Goal: Information Seeking & Learning: Understand process/instructions

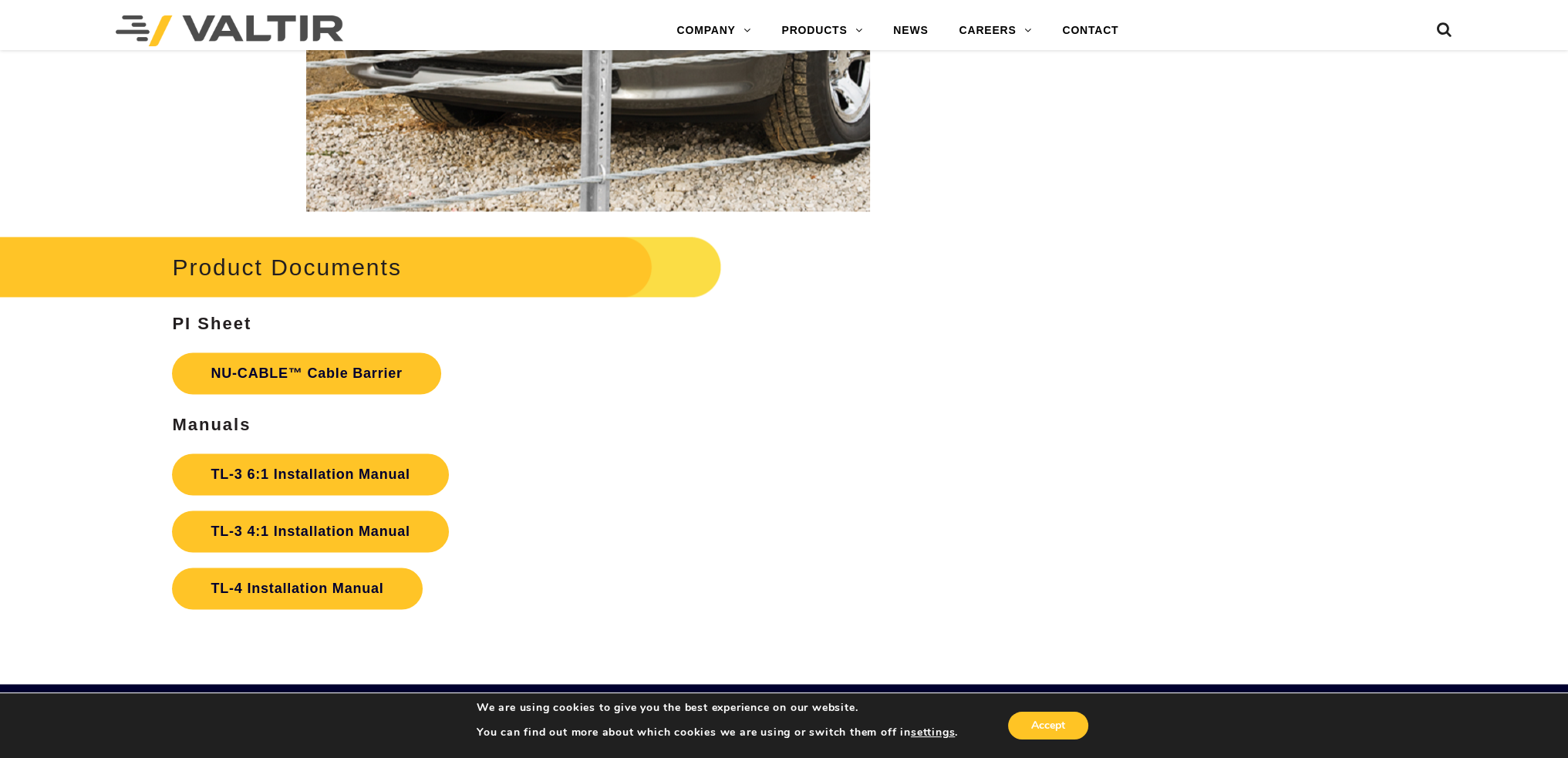
scroll to position [3238, 0]
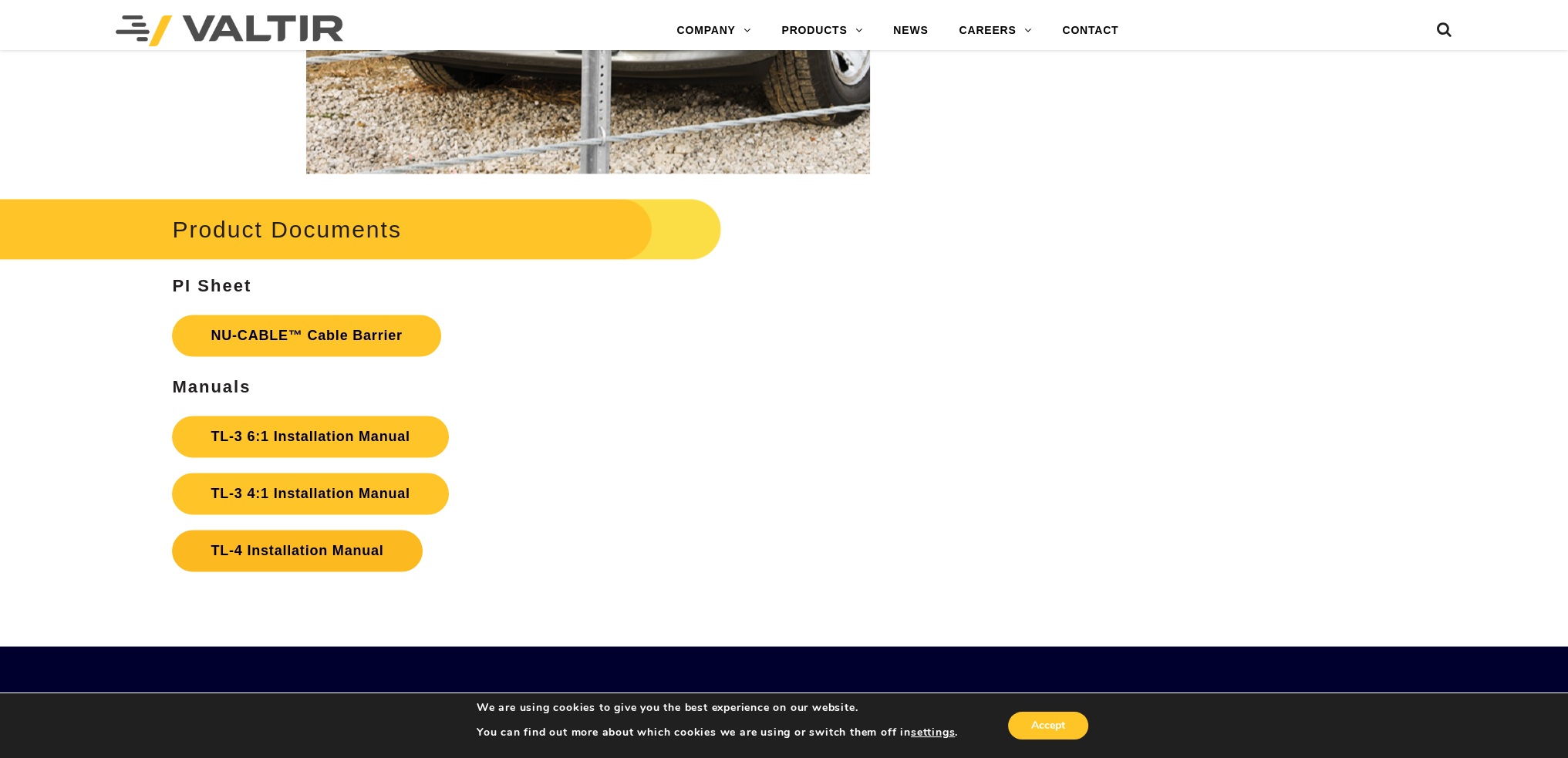
click at [351, 547] on link "TL-4 Installation Manual" at bounding box center [296, 550] width 249 height 41
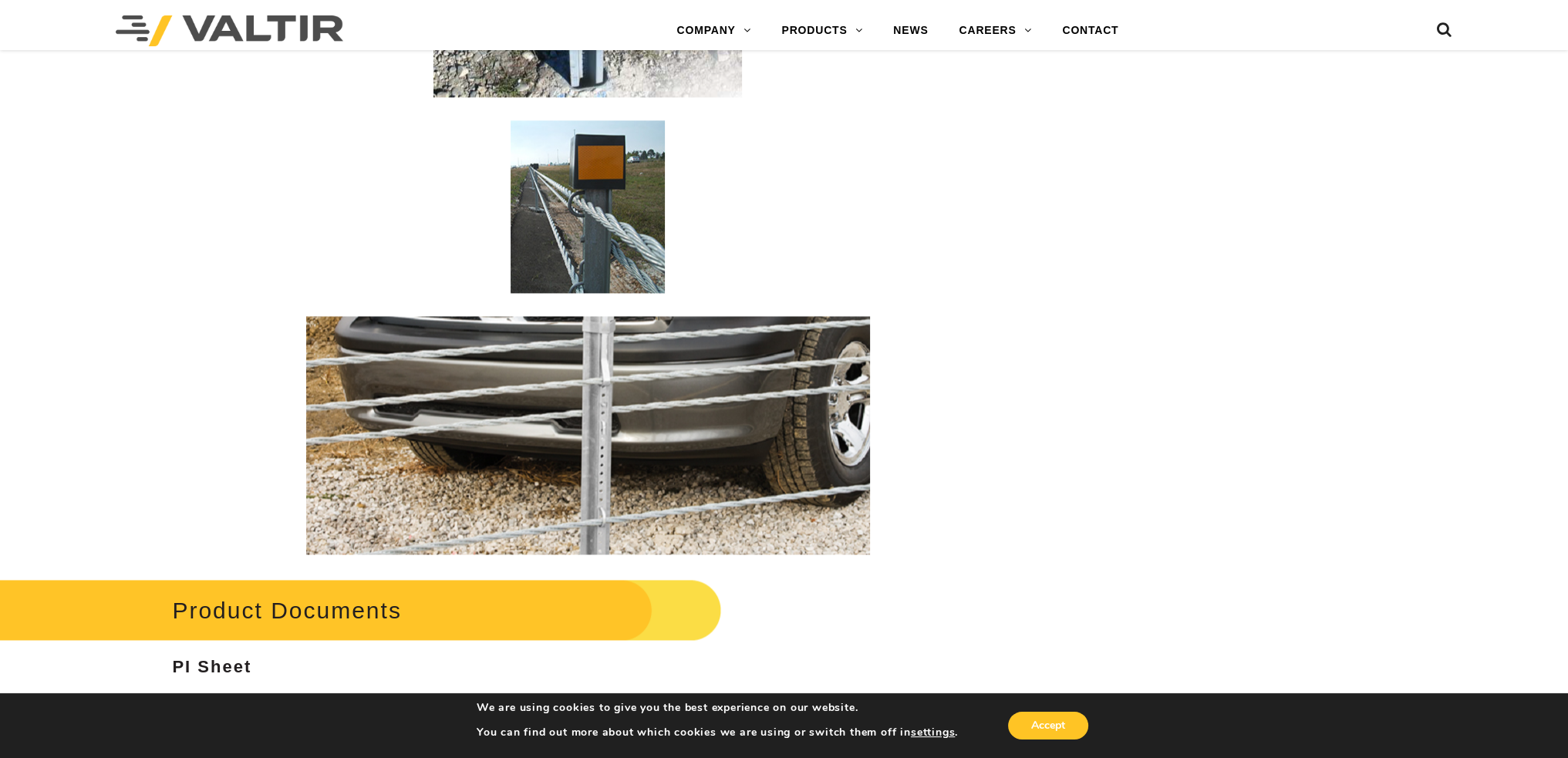
scroll to position [2853, 0]
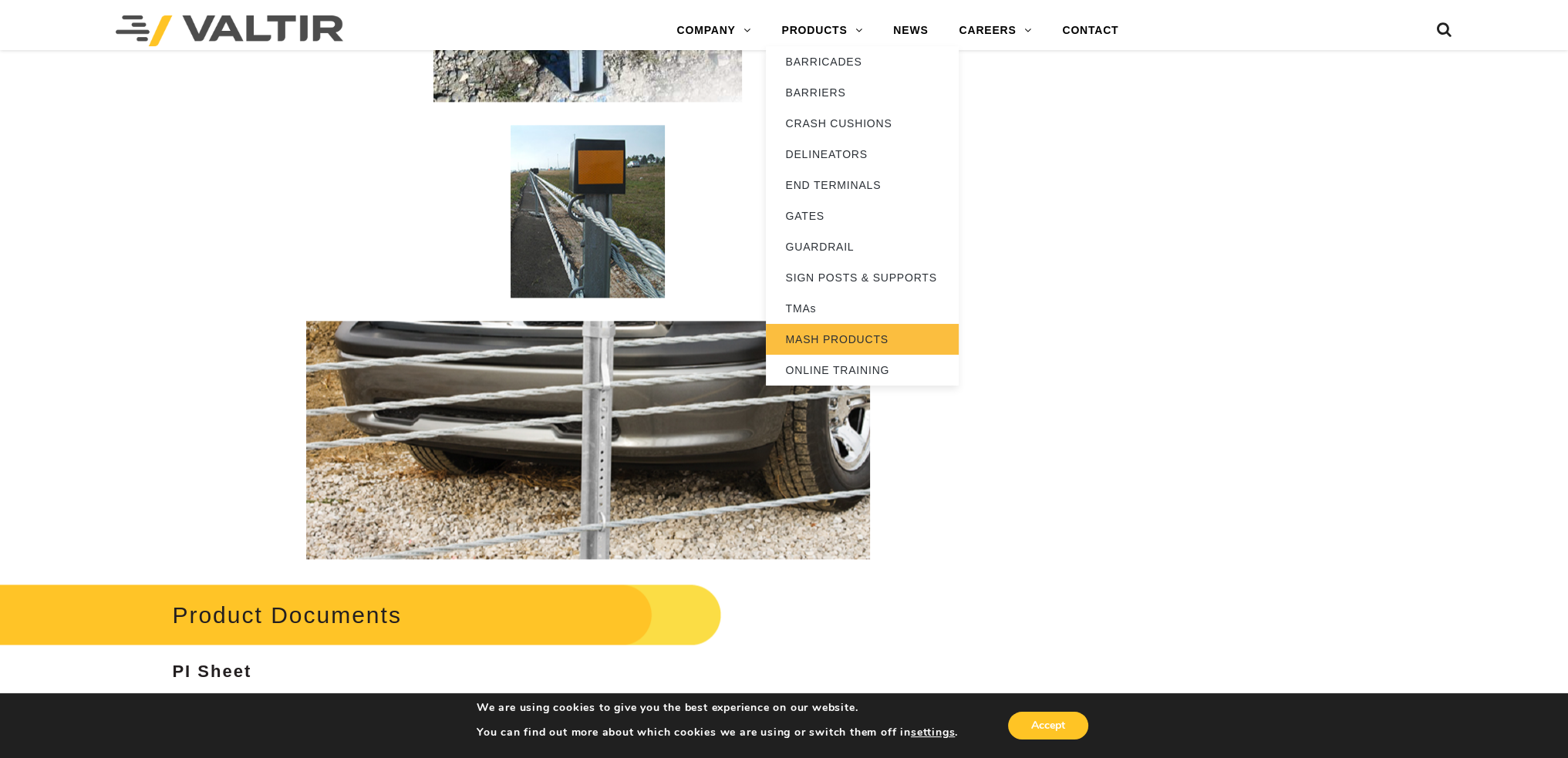
click at [817, 333] on link "MASH PRODUCTS" at bounding box center [862, 339] width 193 height 31
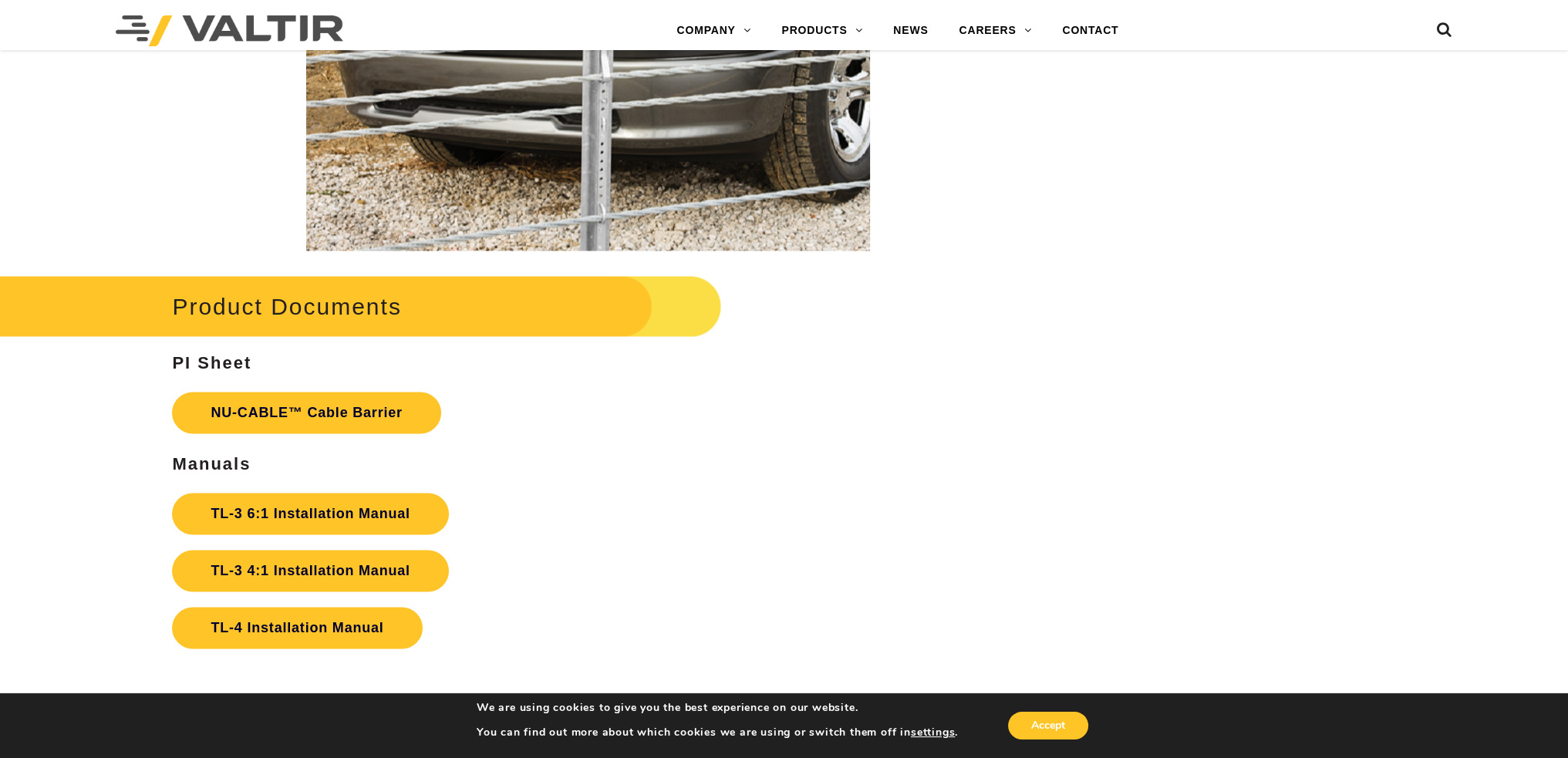
scroll to position [3238, 0]
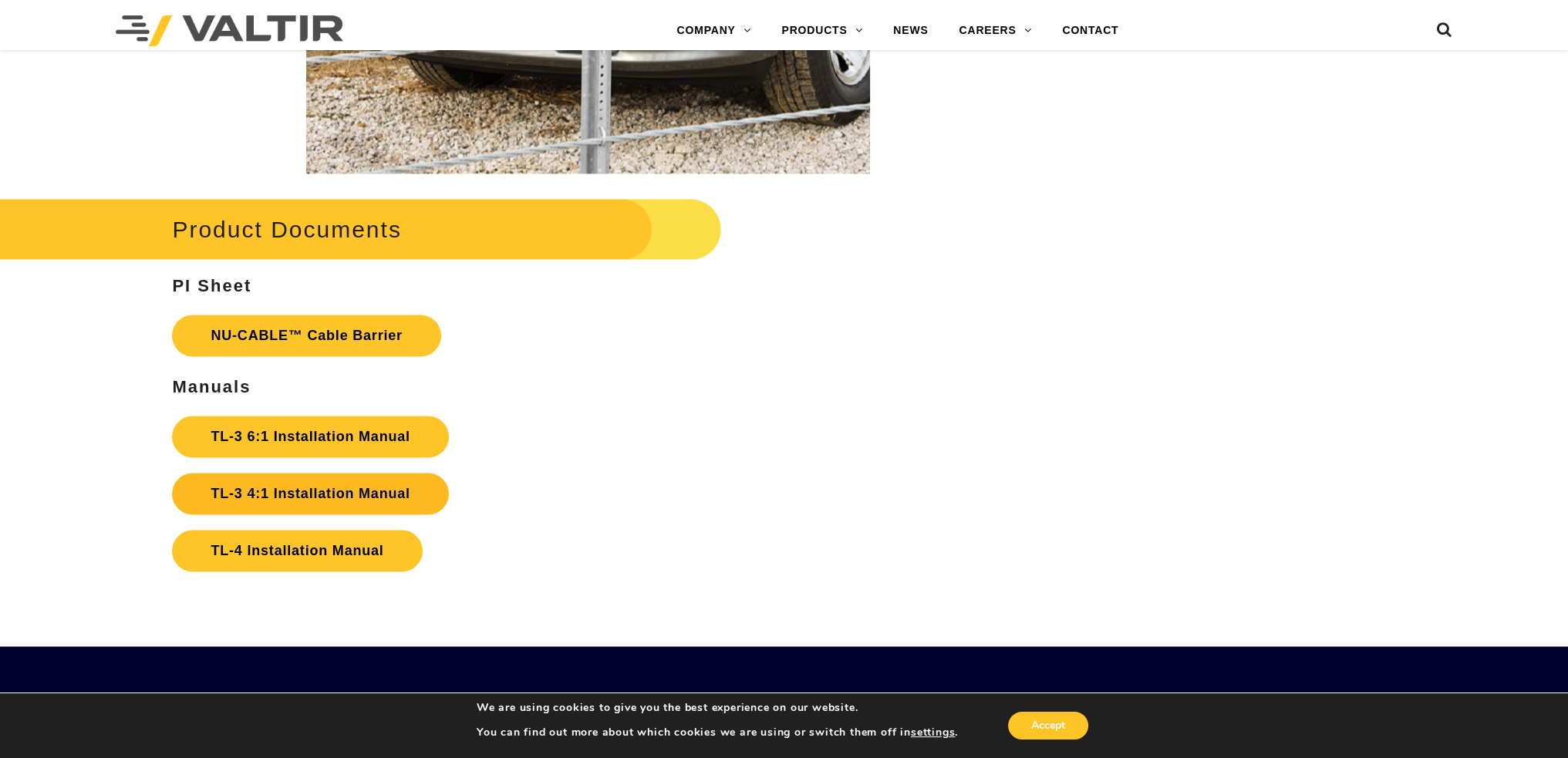
click at [299, 495] on link "TL-3 4:1 Installation Manual" at bounding box center [310, 493] width 276 height 41
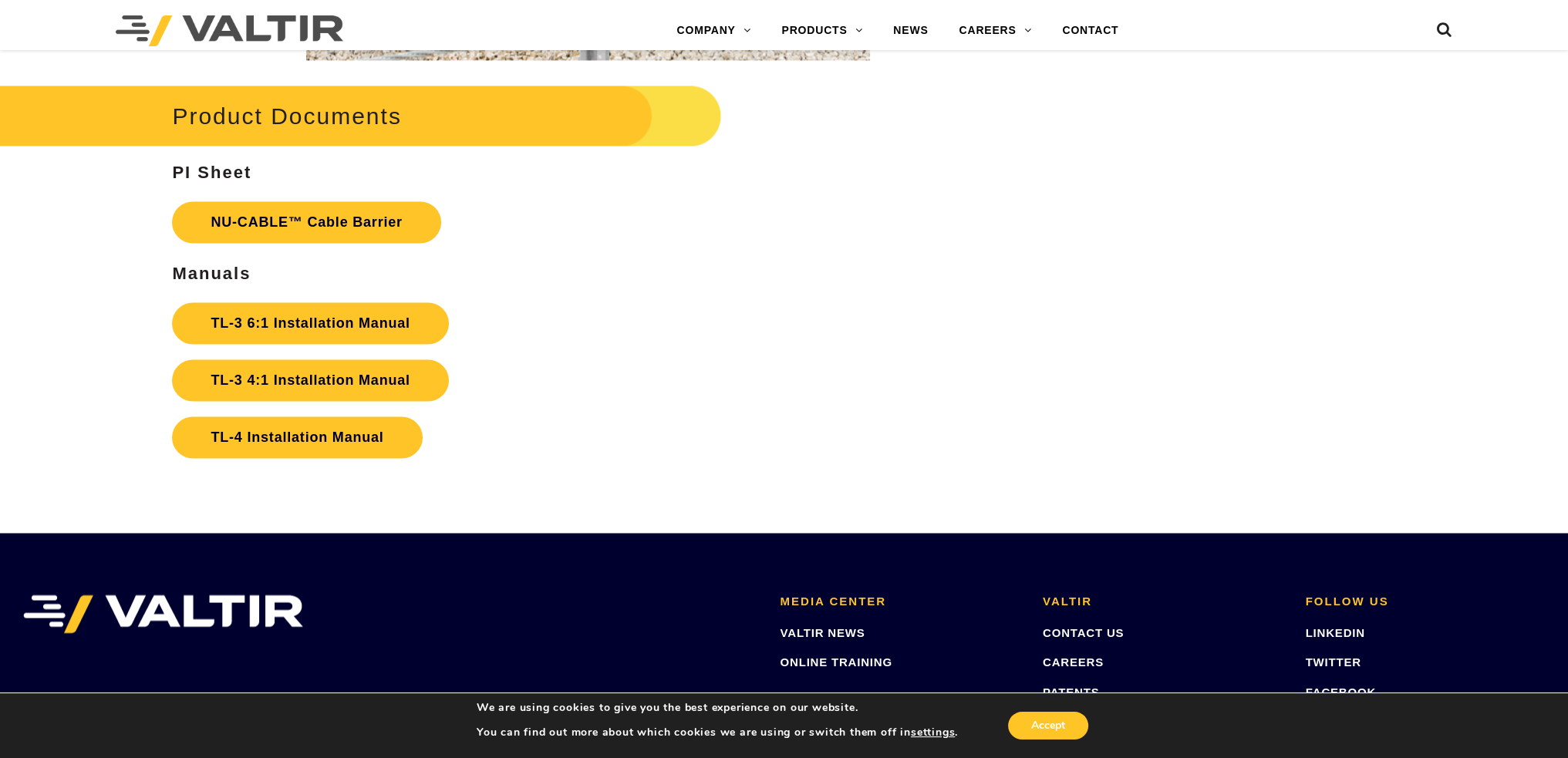
scroll to position [3315, 0]
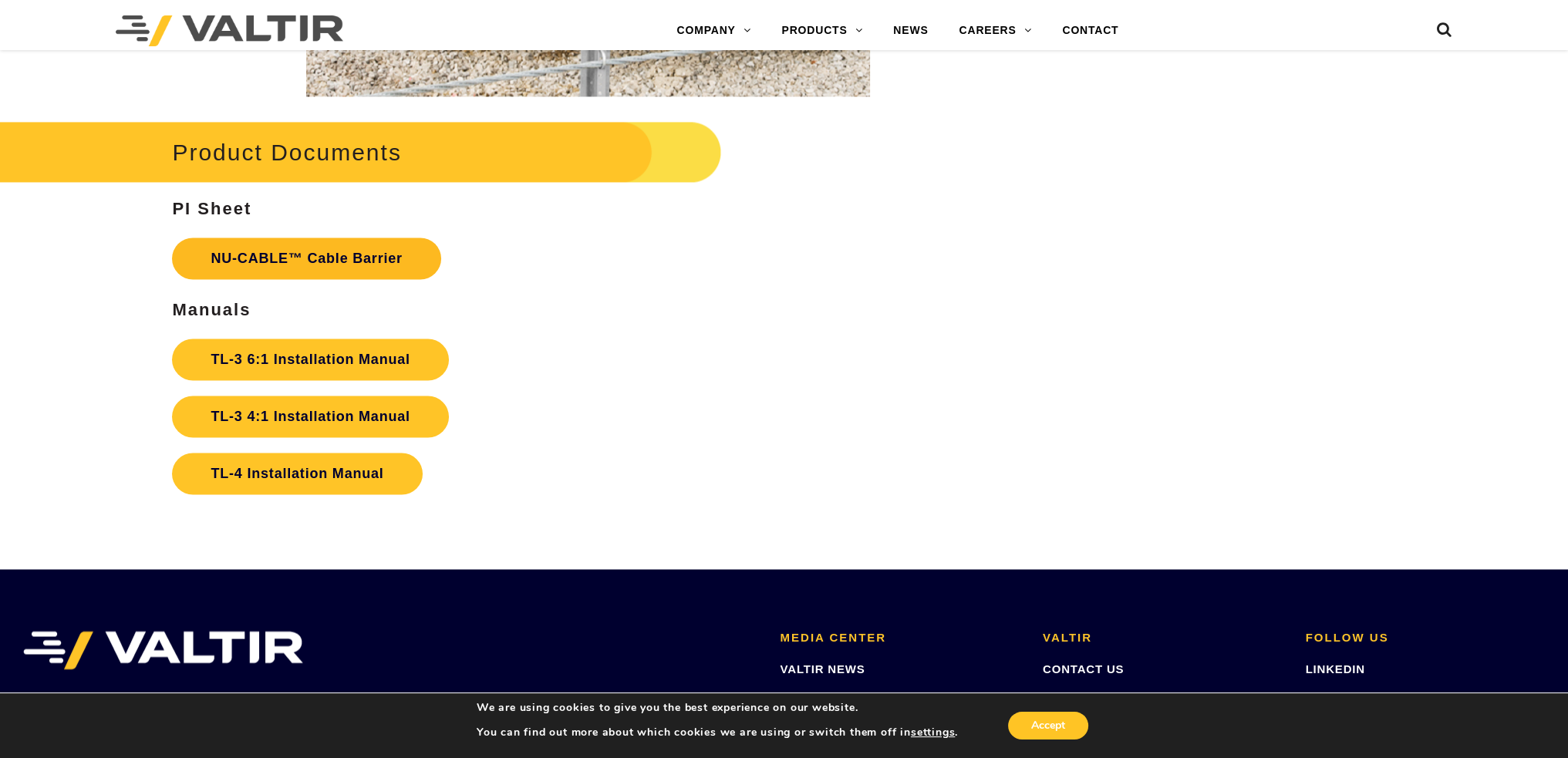
click at [275, 254] on link "NU-CABLE™ Cable Barrier" at bounding box center [306, 258] width 268 height 41
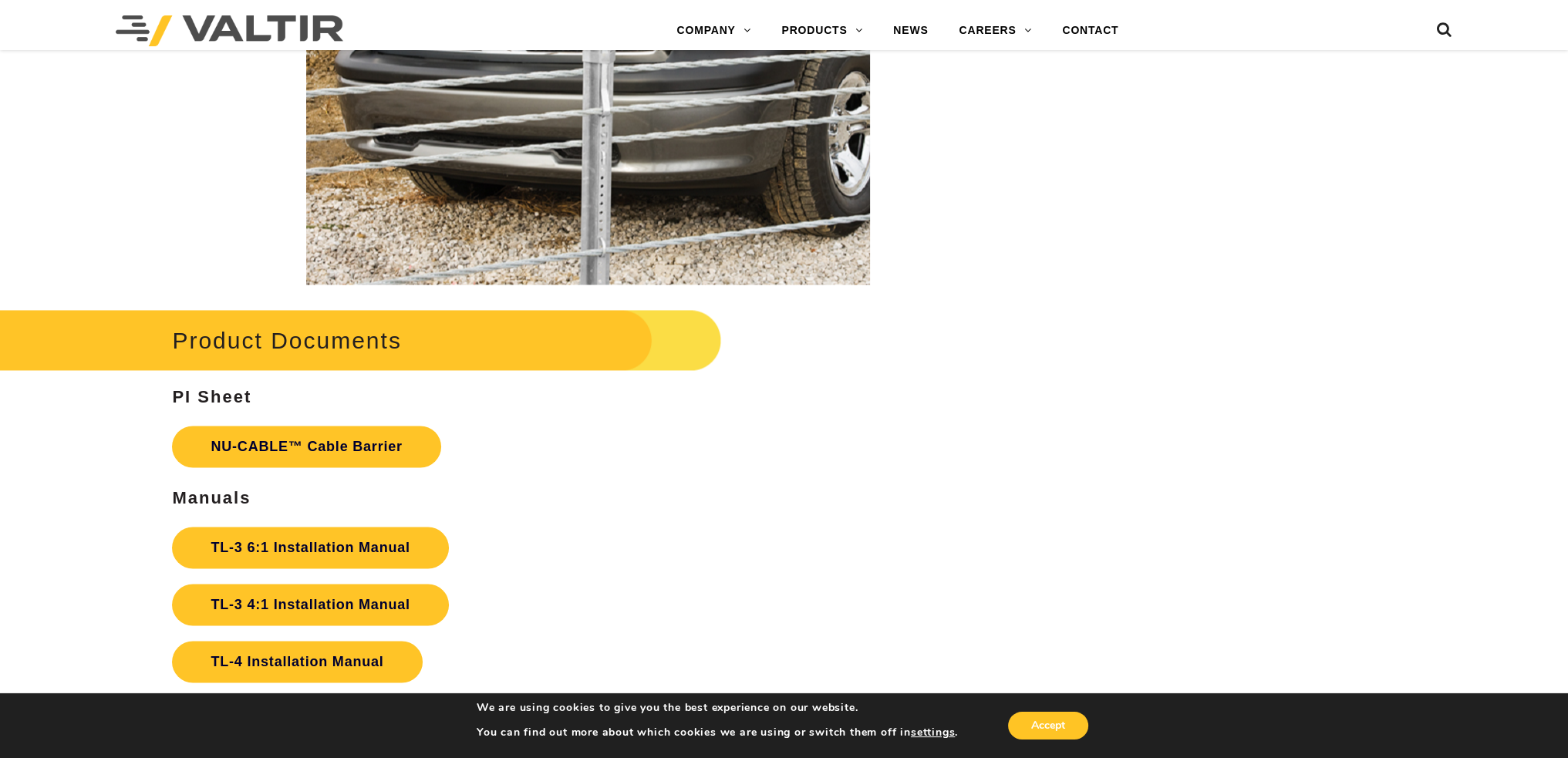
scroll to position [3161, 0]
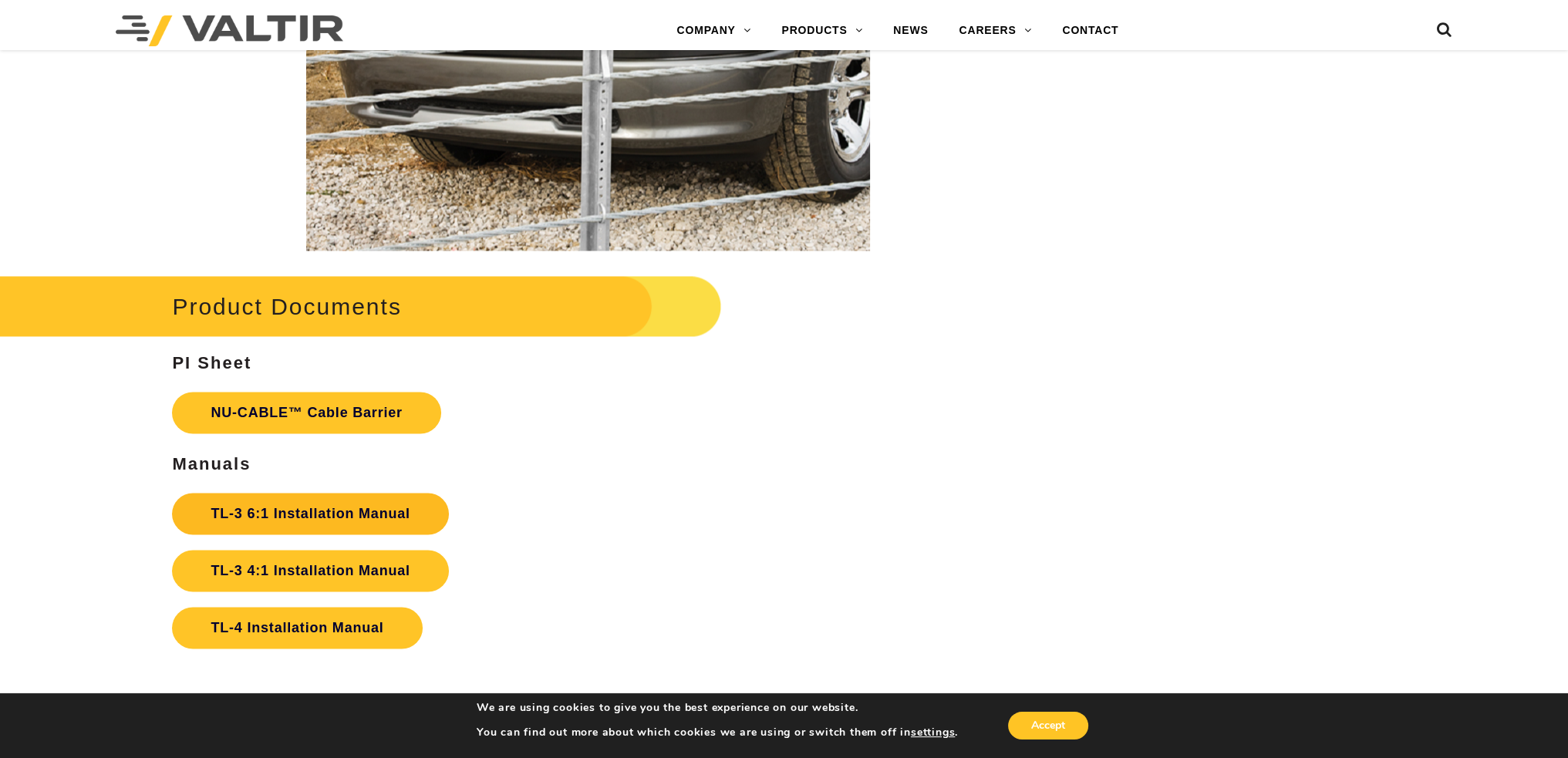
click at [273, 515] on strong "TL-3 6:1 Installation Manual" at bounding box center [310, 513] width 199 height 15
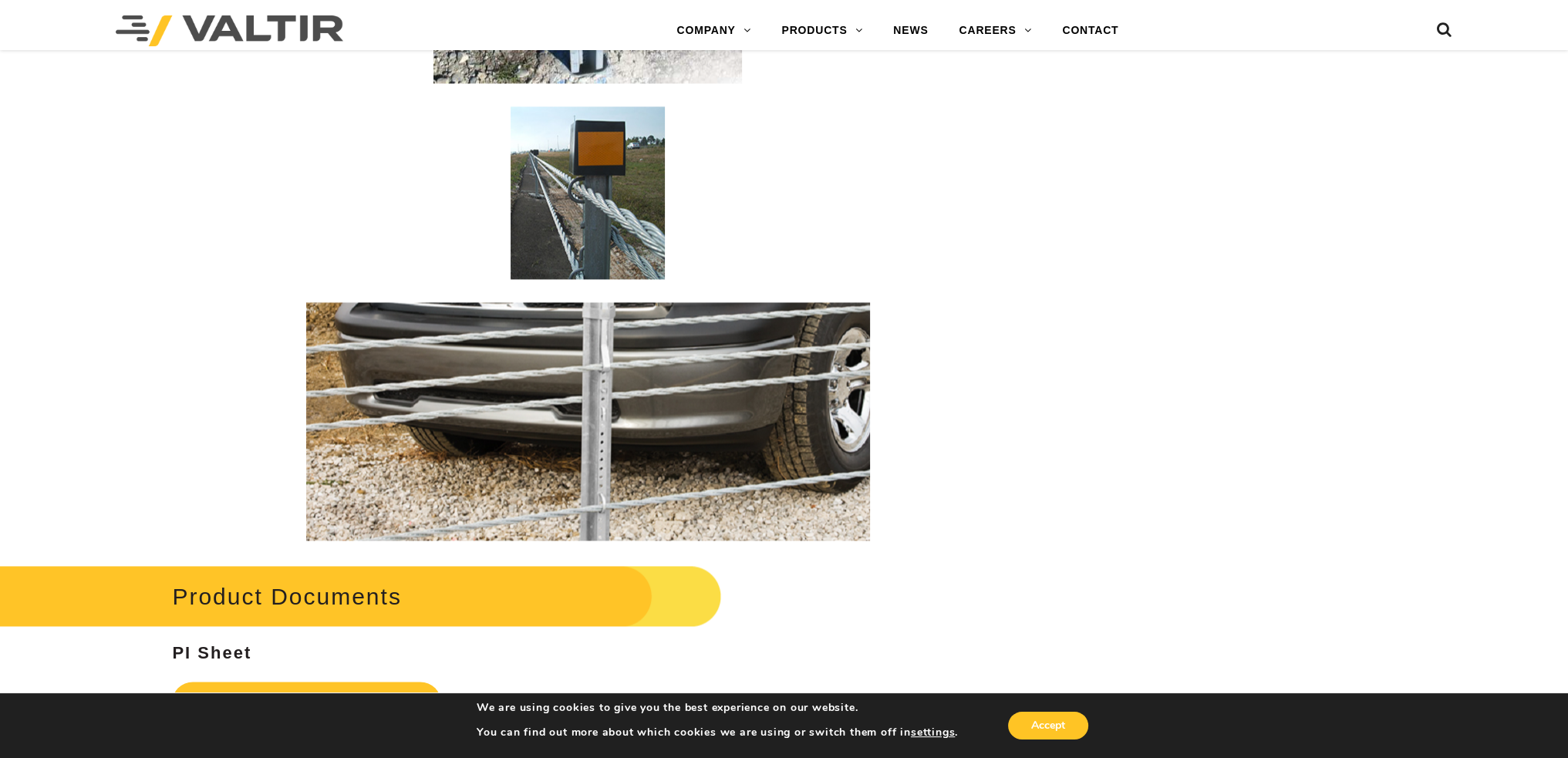
scroll to position [2544, 0]
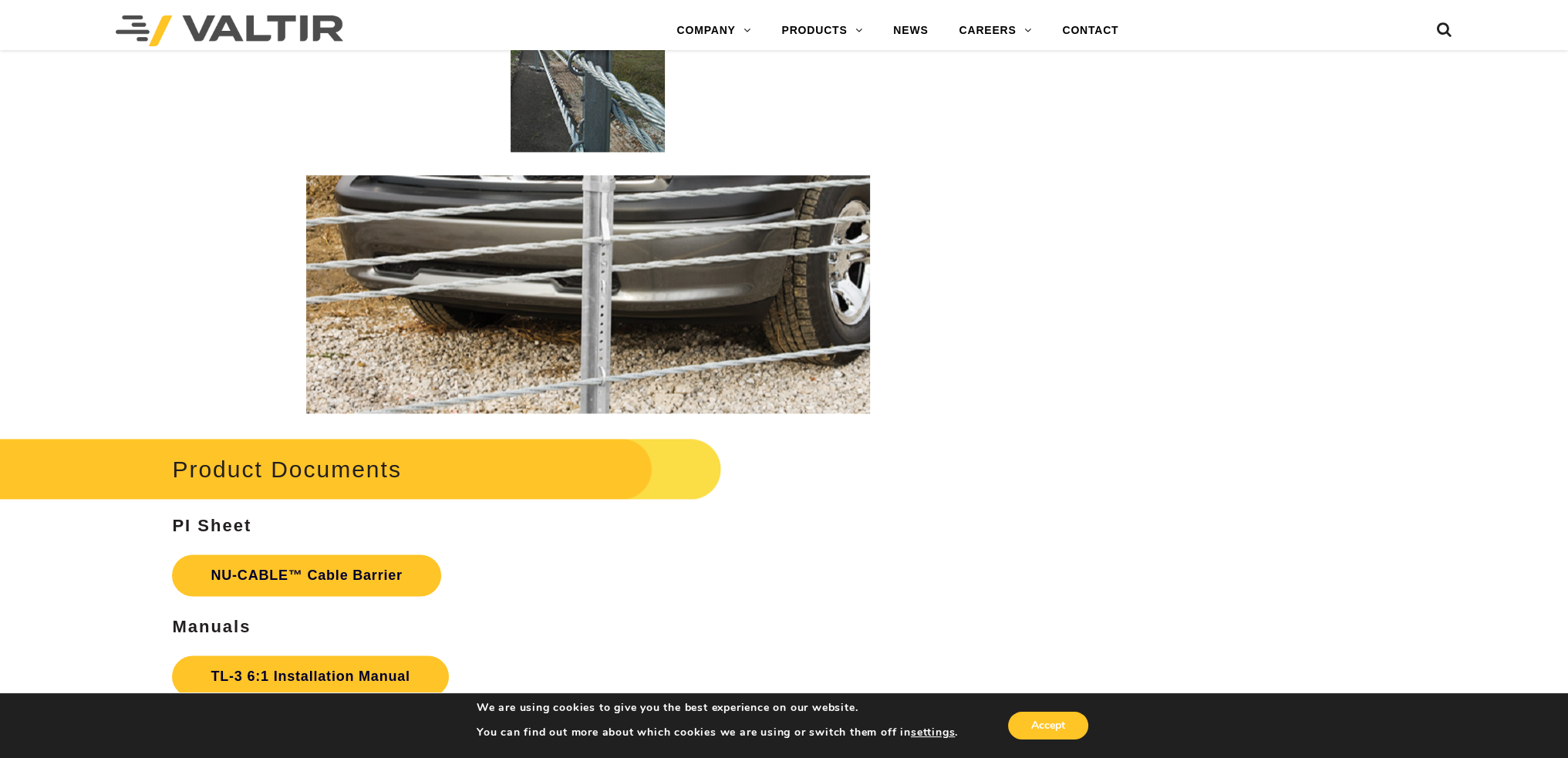
scroll to position [2972, 0]
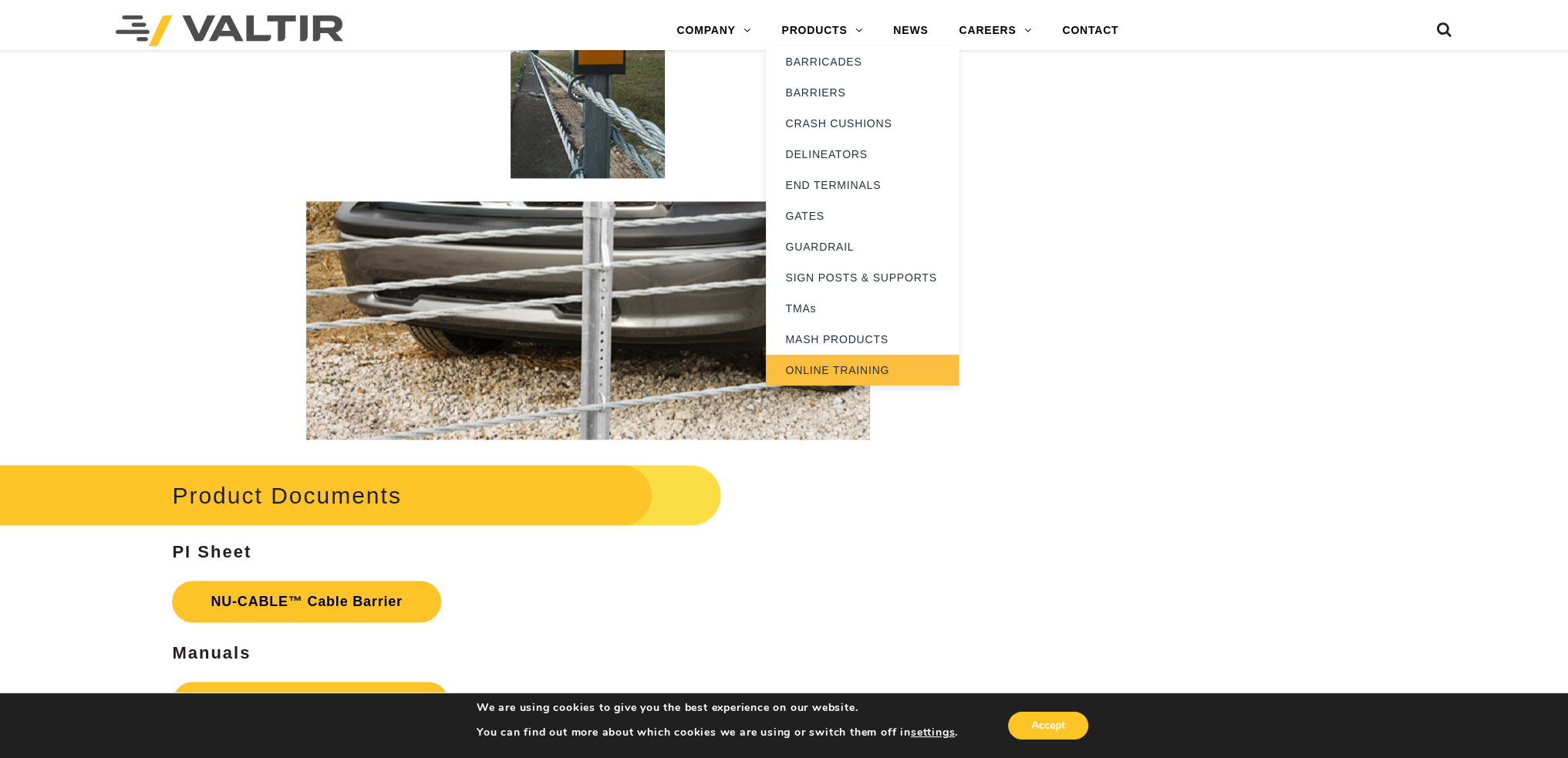
click at [823, 370] on link "ONLINE TRAINING" at bounding box center [862, 370] width 193 height 31
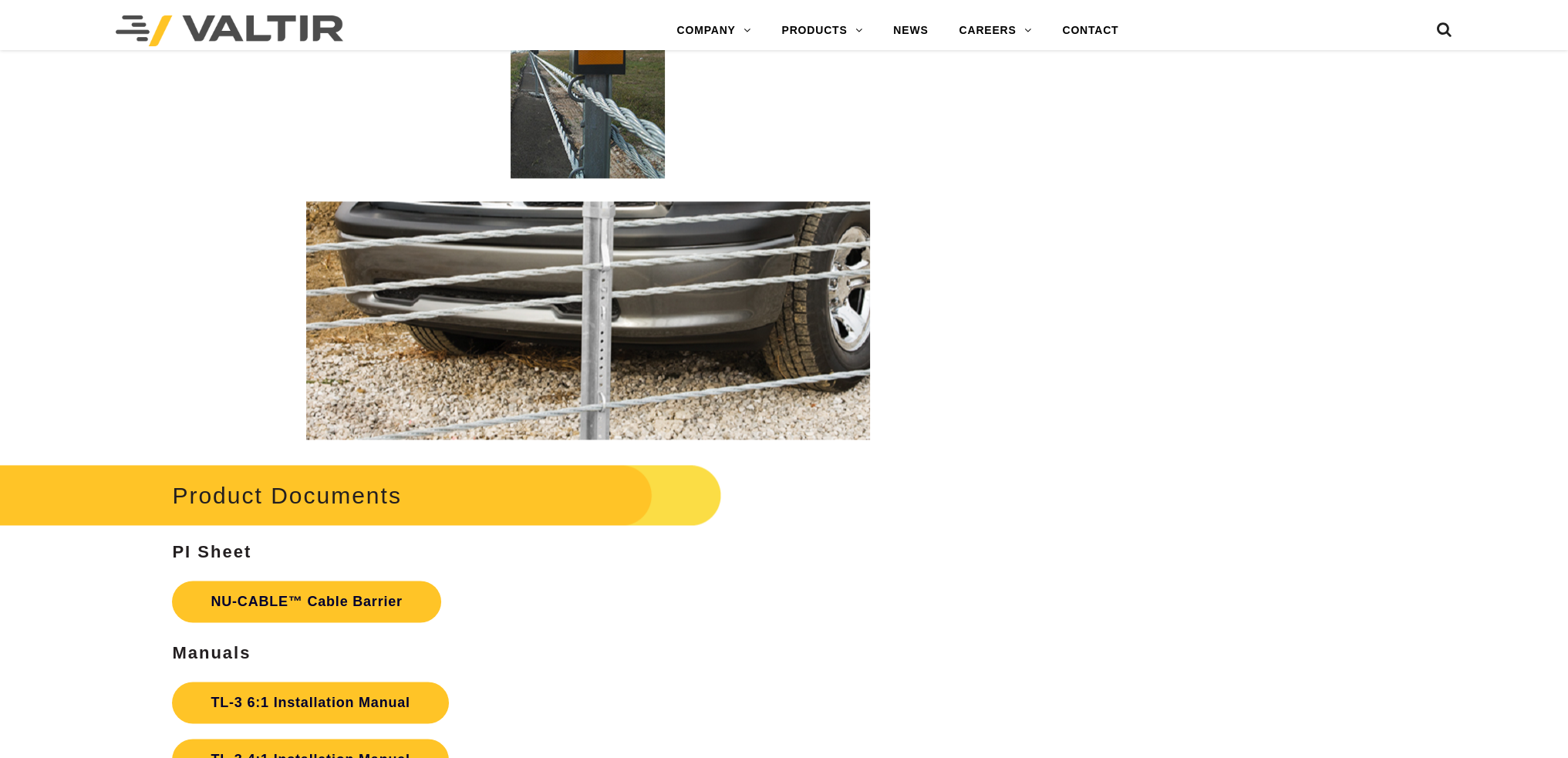
scroll to position [2972, 0]
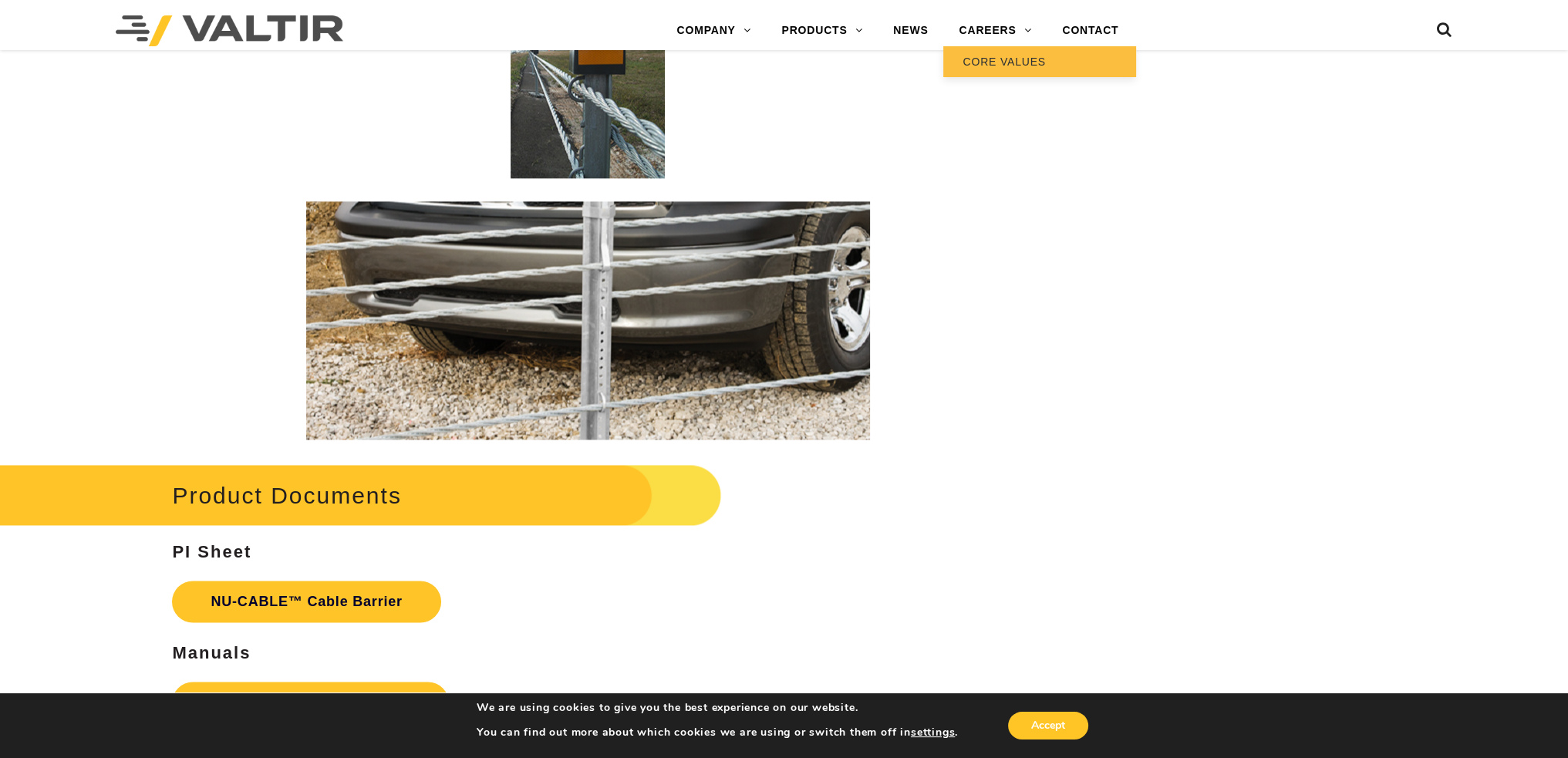
click at [998, 59] on link "CORE VALUES" at bounding box center [1039, 61] width 193 height 31
